Goal: Information Seeking & Learning: Learn about a topic

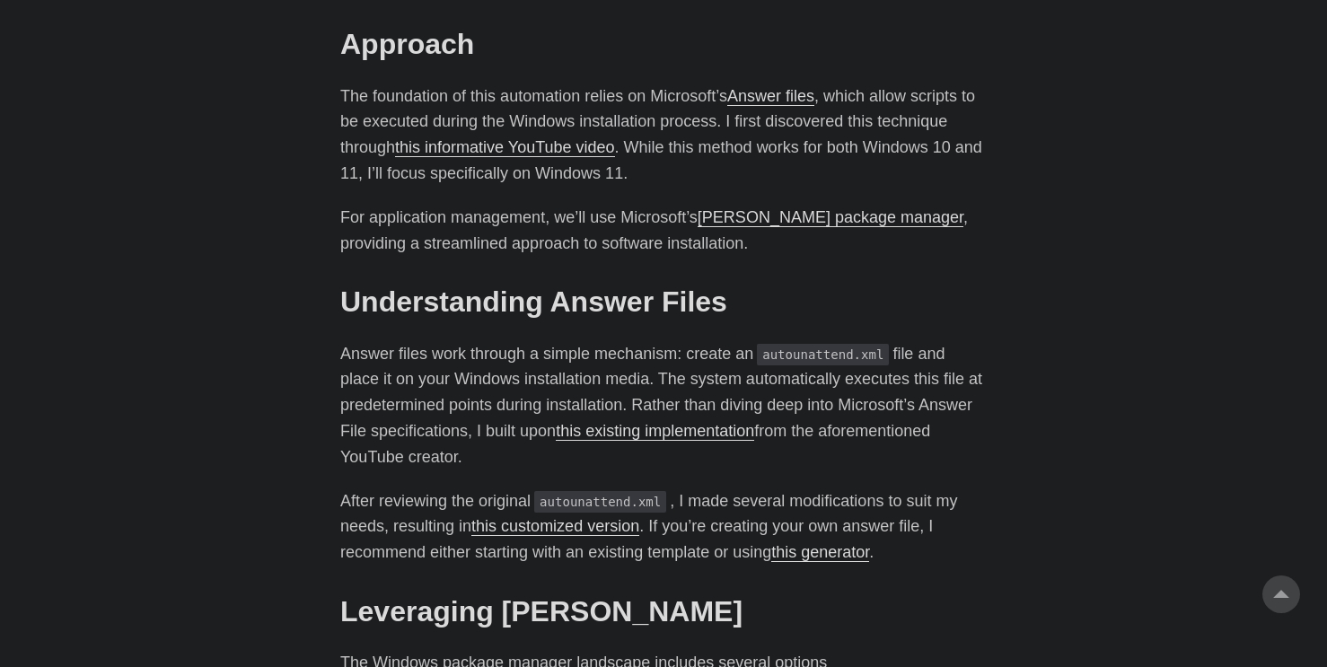
scroll to position [1115, 0]
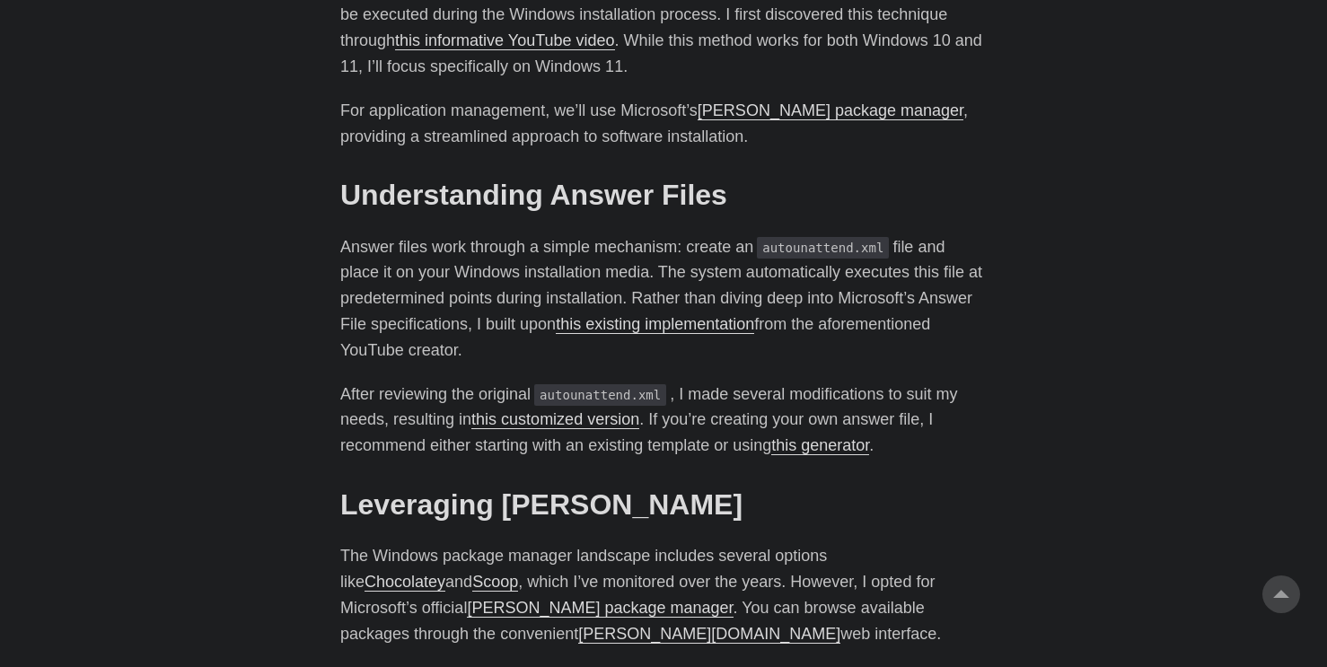
click at [948, 325] on p "Answer files work through a simple mechanism: create an autounattend.xml file a…" at bounding box center [663, 298] width 647 height 129
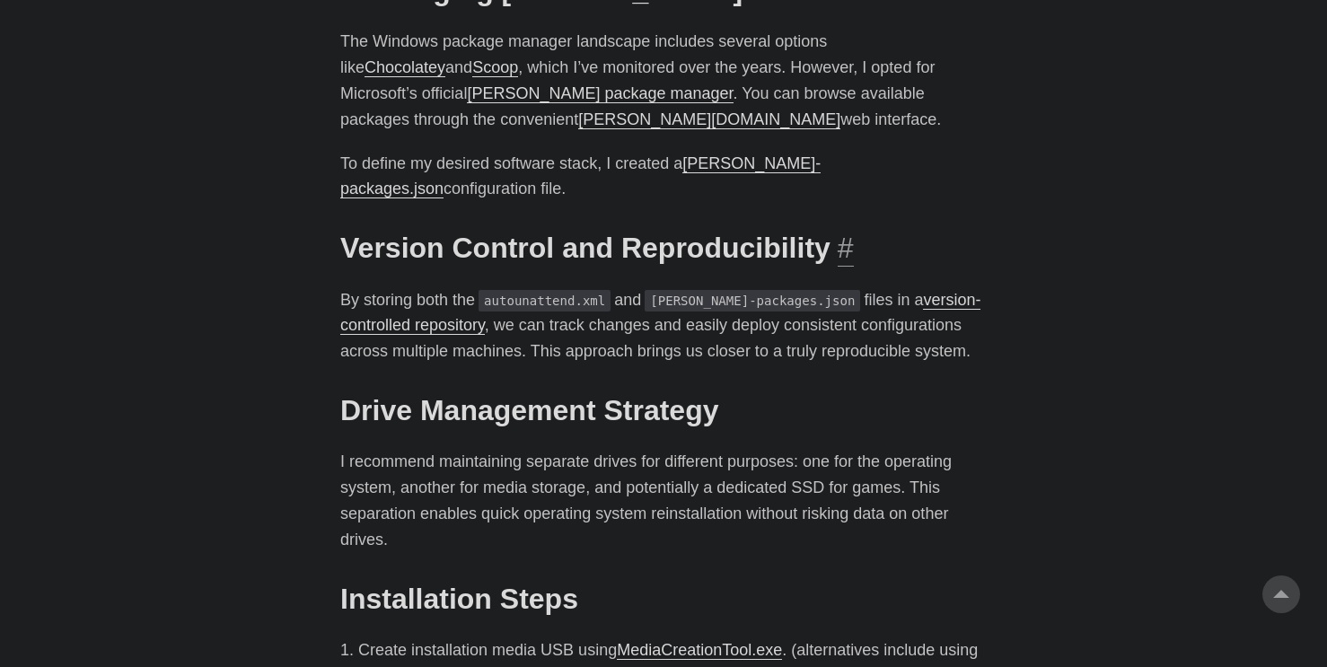
scroll to position [1495, 0]
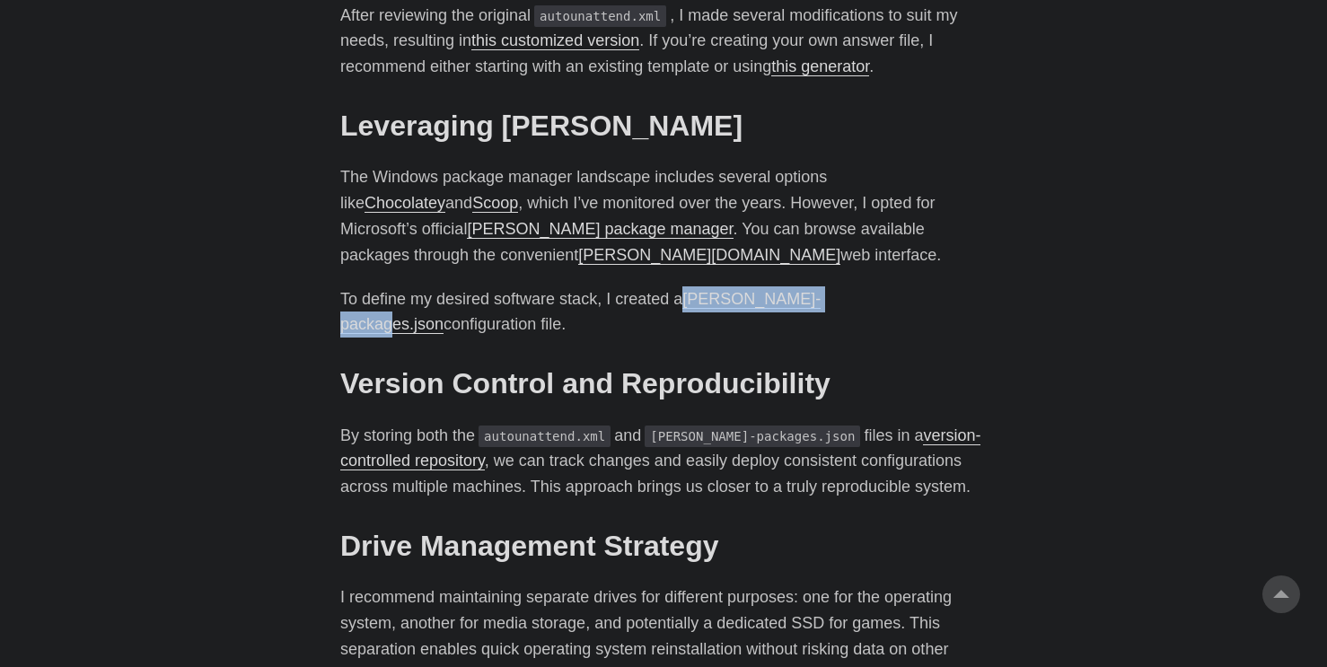
click at [578, 260] on link "[PERSON_NAME][DOMAIN_NAME]" at bounding box center [709, 255] width 262 height 18
click at [475, 234] on link "[PERSON_NAME] package manager" at bounding box center [600, 229] width 266 height 18
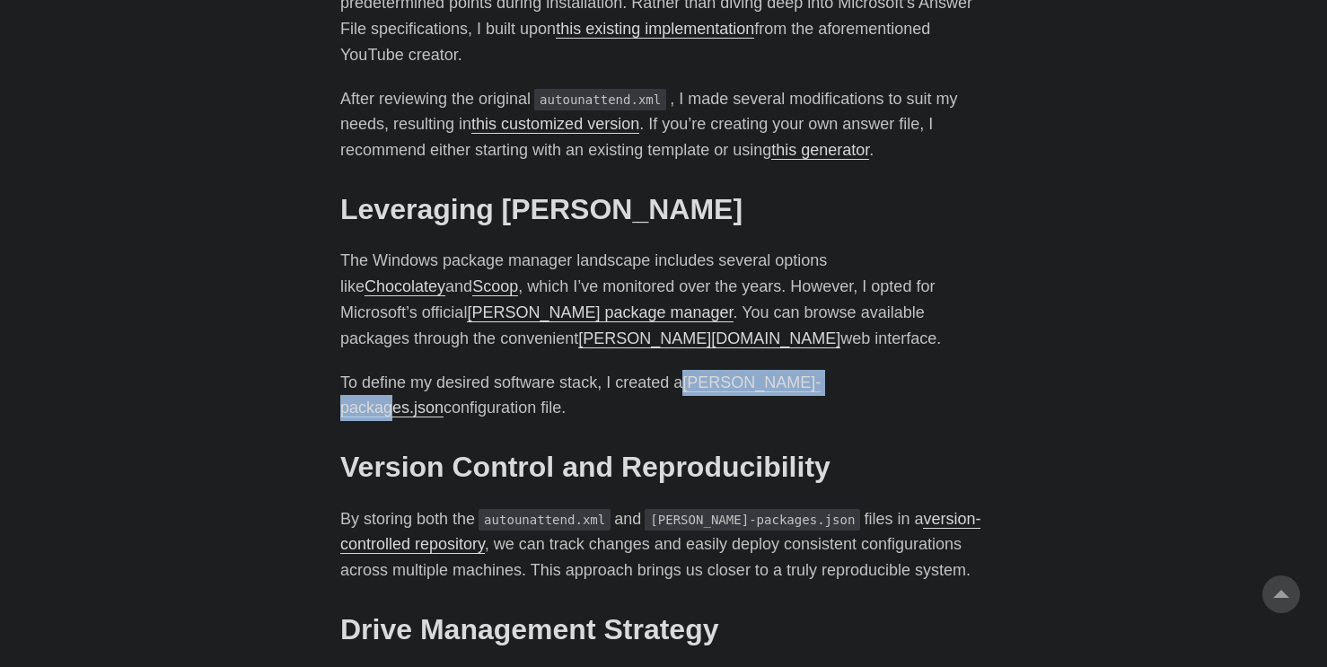
scroll to position [1355, 0]
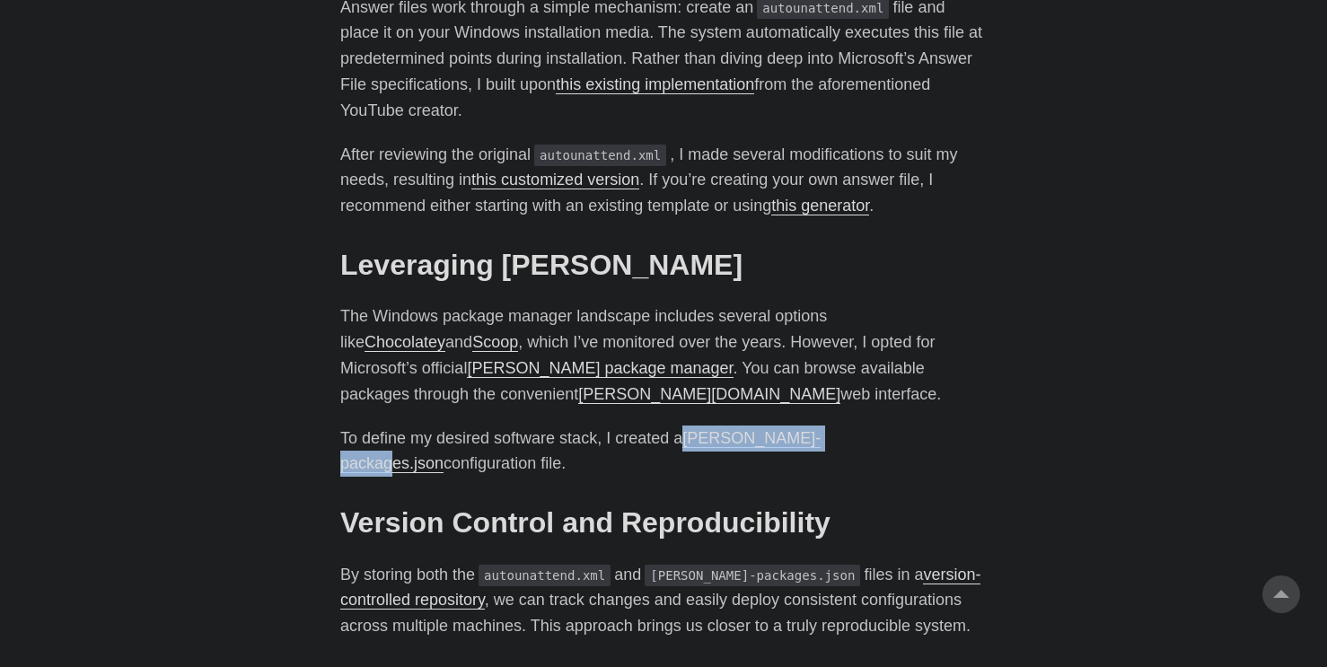
click at [605, 185] on link "this customized version" at bounding box center [556, 180] width 168 height 18
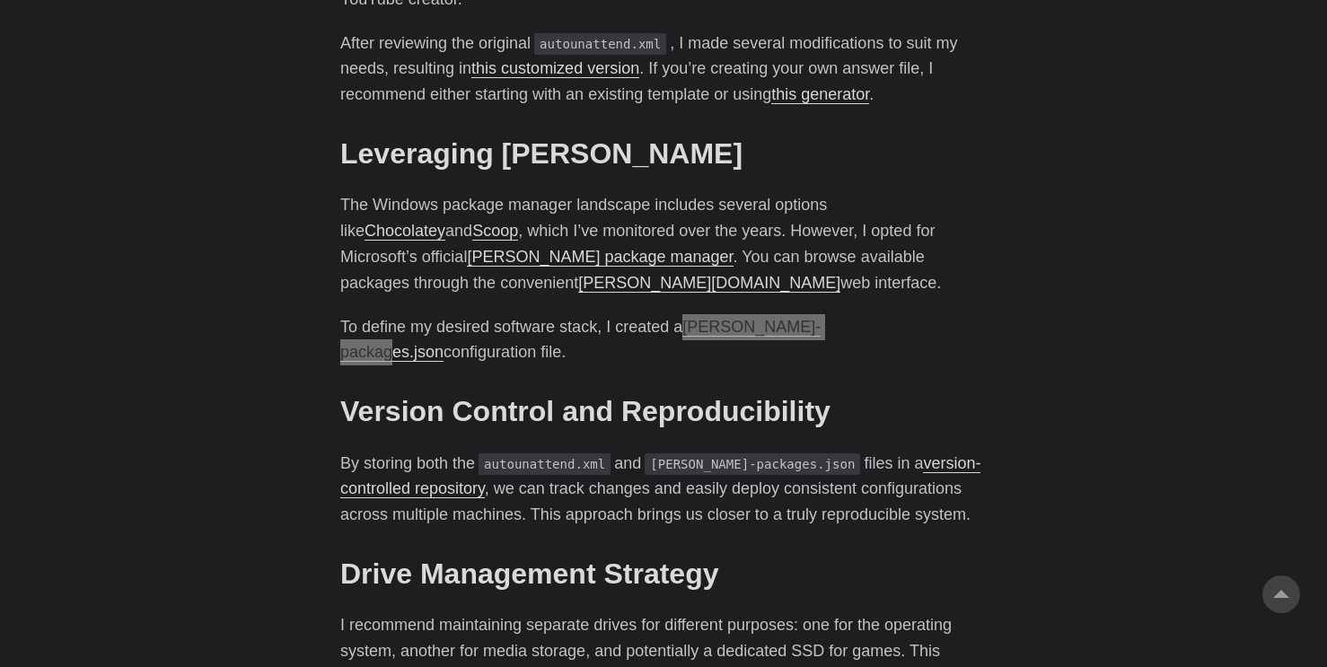
scroll to position [1299, 0]
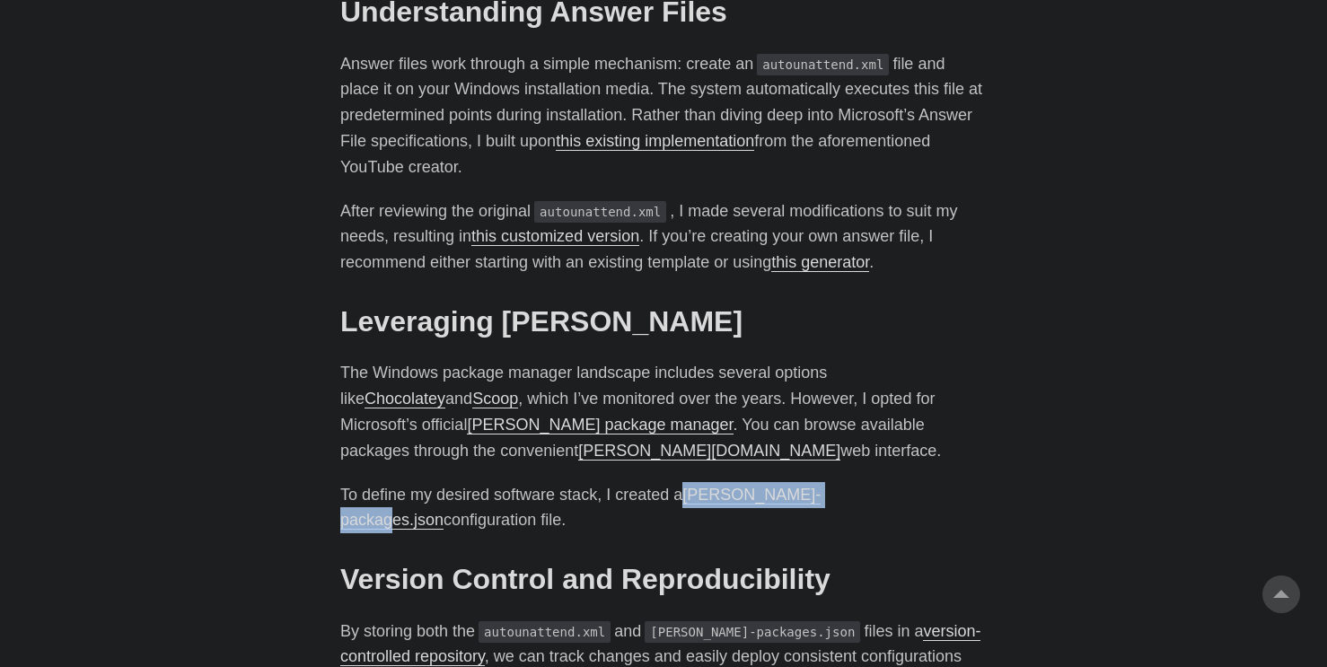
click at [692, 146] on link "this existing implementation" at bounding box center [655, 141] width 198 height 18
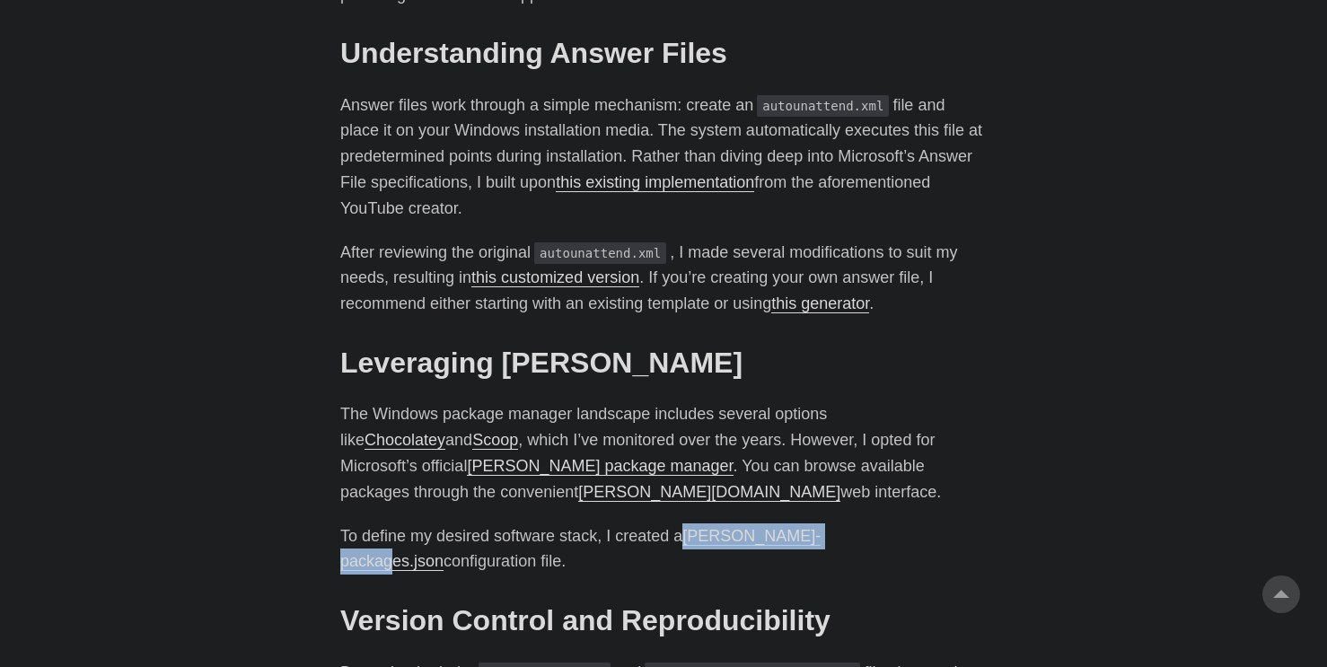
scroll to position [1332, 0]
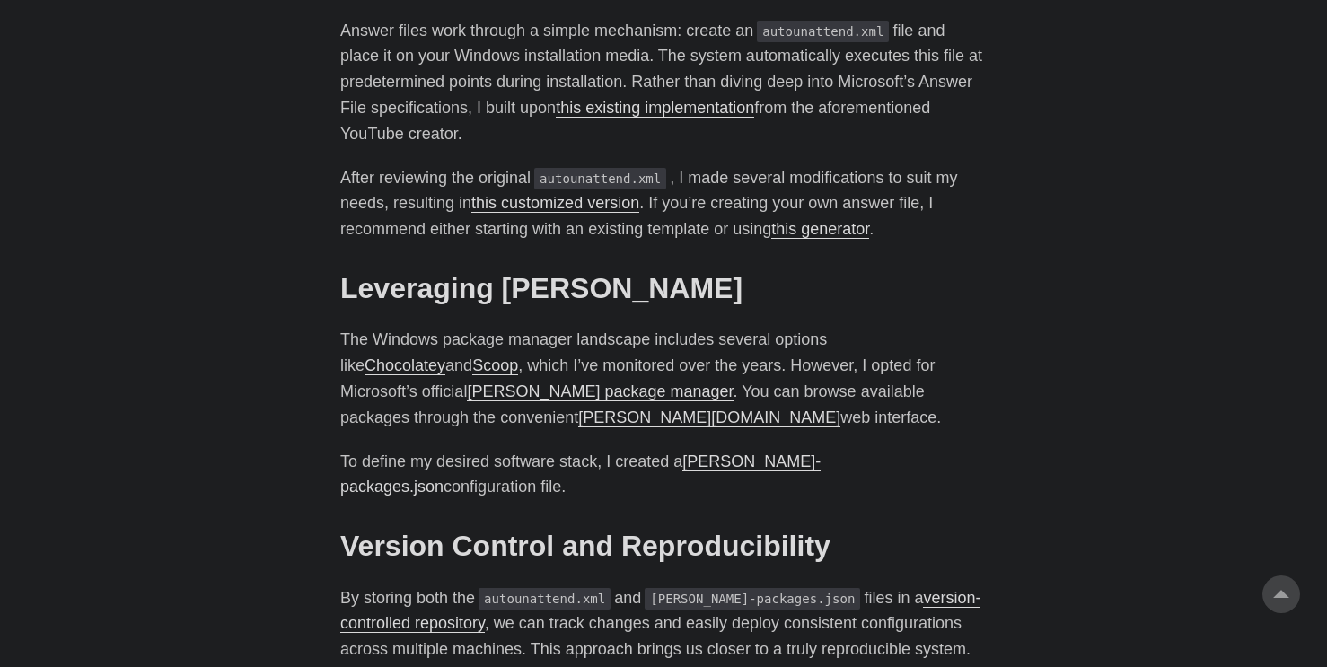
click at [669, 414] on p "The Windows package manager landscape includes several options like Chocolatey …" at bounding box center [663, 378] width 647 height 103
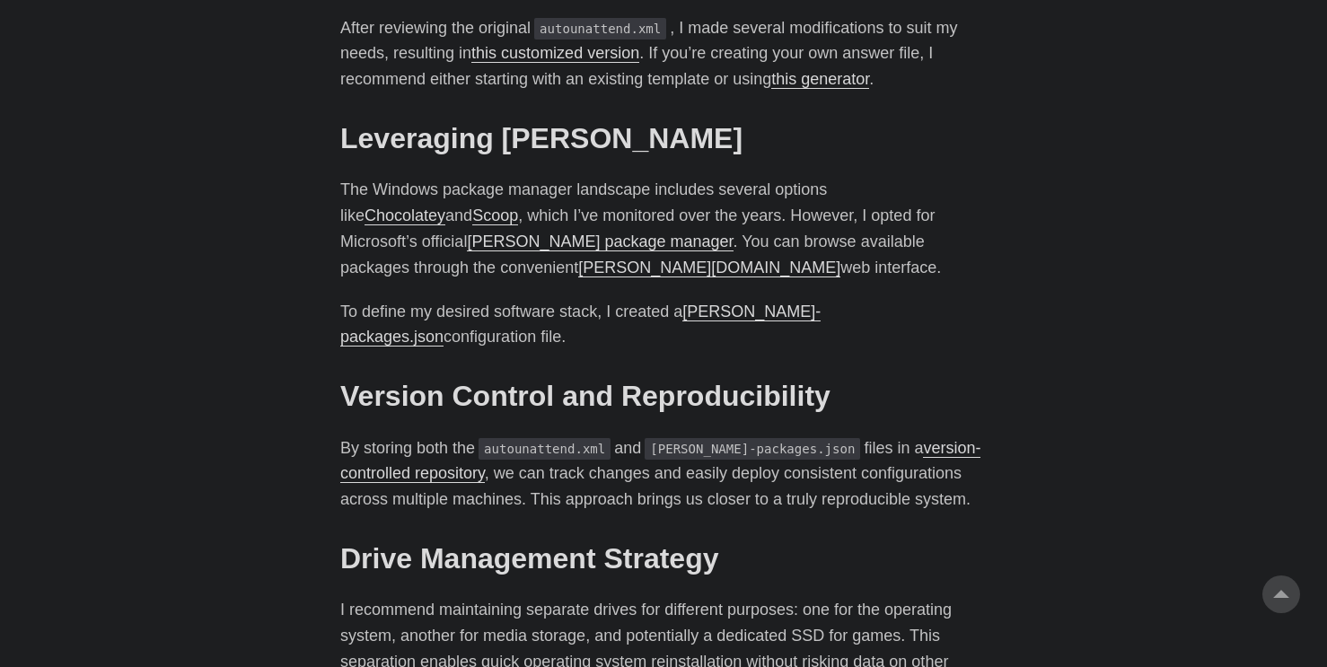
scroll to position [1468, 0]
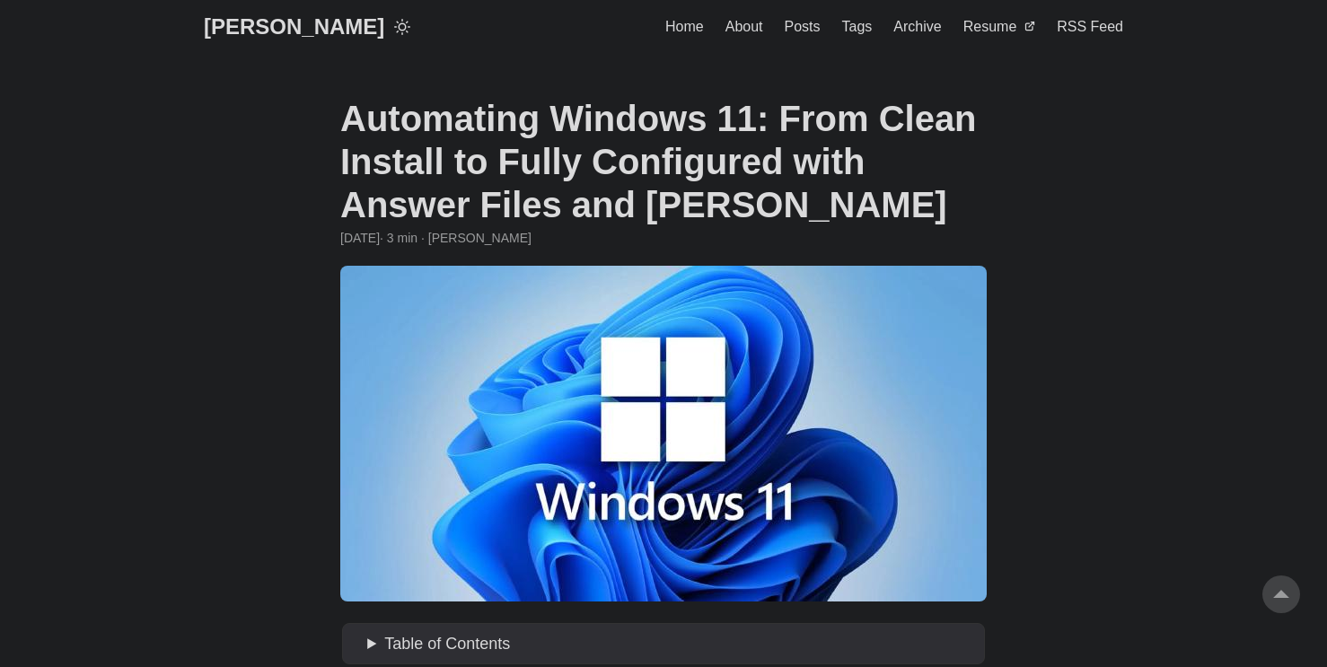
scroll to position [1468, 0]
